Goal: Information Seeking & Learning: Learn about a topic

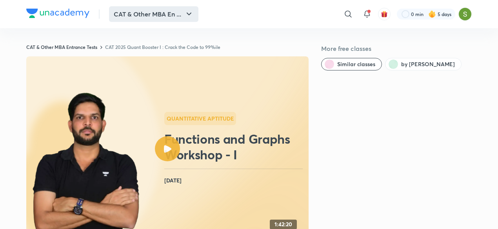
click at [129, 17] on button "CAT & Other MBA En ..." at bounding box center [153, 14] width 89 height 16
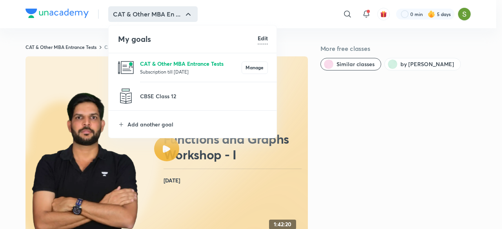
click at [146, 64] on p "CAT & Other MBA Entrance Tests" at bounding box center [191, 64] width 102 height 8
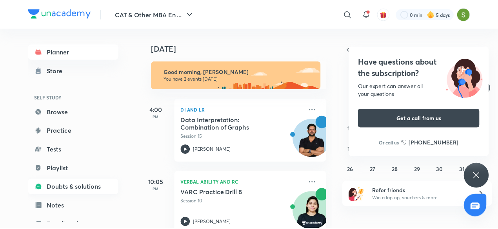
scroll to position [85, 0]
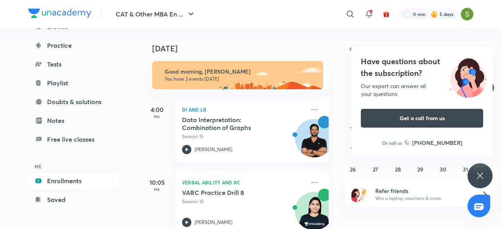
click at [73, 183] on link "Enrollments" at bounding box center [73, 181] width 91 height 16
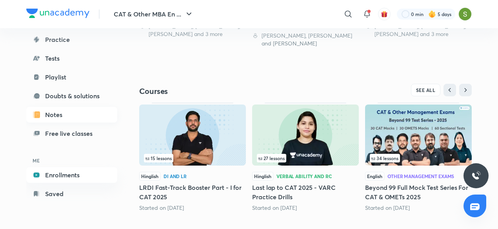
scroll to position [85, 0]
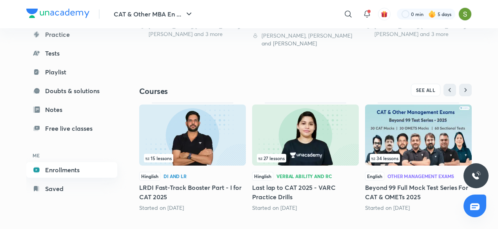
click at [67, 173] on link "Enrollments" at bounding box center [71, 170] width 91 height 16
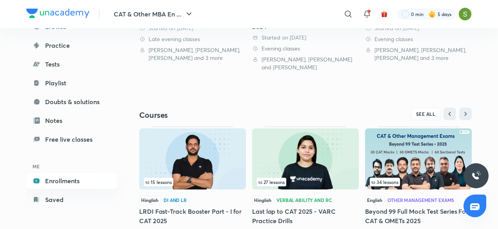
scroll to position [296, 0]
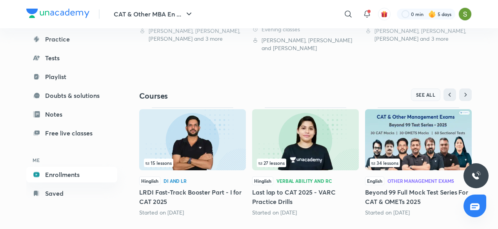
click at [423, 93] on span "SEE ALL" at bounding box center [426, 94] width 20 height 5
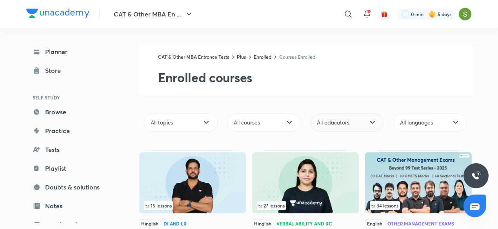
click at [372, 118] on icon at bounding box center [372, 122] width 9 height 9
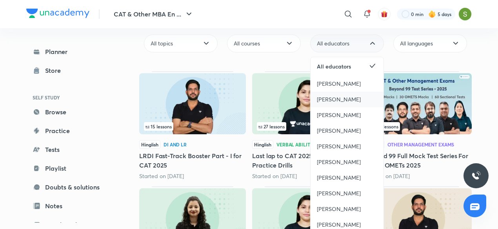
scroll to position [80, 0]
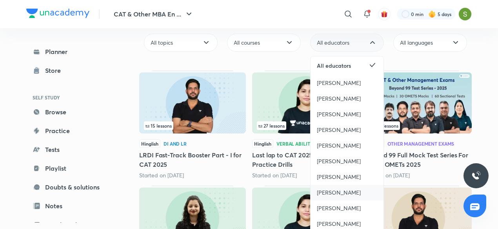
click at [340, 193] on span "[PERSON_NAME]" at bounding box center [339, 193] width 44 height 8
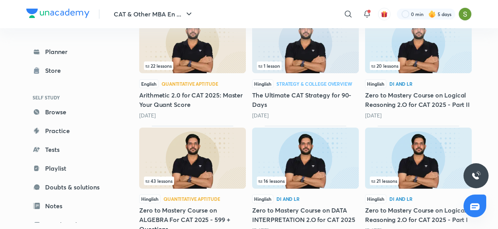
scroll to position [272, 0]
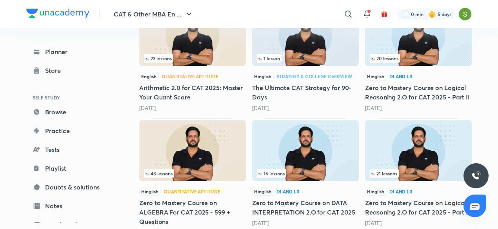
click at [188, 150] on img at bounding box center [192, 150] width 107 height 61
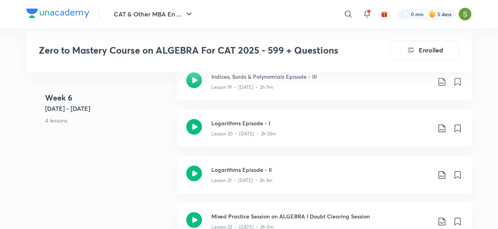
scroll to position [1602, 0]
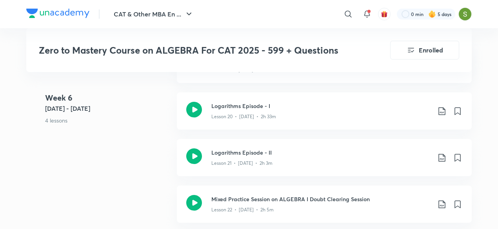
click at [240, 163] on p "Lesson 21 • [DATE] • 2h 3m" at bounding box center [241, 163] width 61 height 7
